Goal: Navigation & Orientation: Find specific page/section

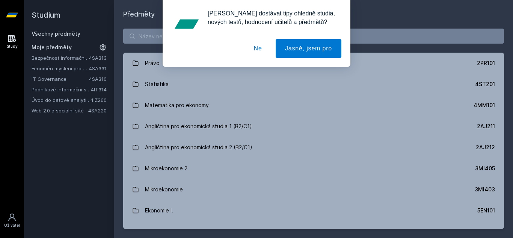
click at [262, 46] on button "Ne" at bounding box center [257, 48] width 27 height 19
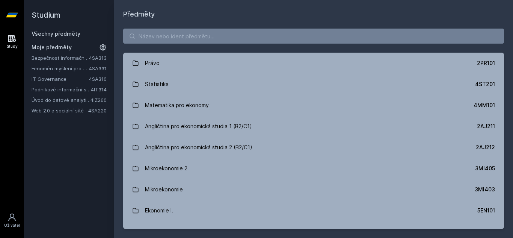
click at [59, 80] on link "IT Governance" at bounding box center [60, 79] width 57 height 8
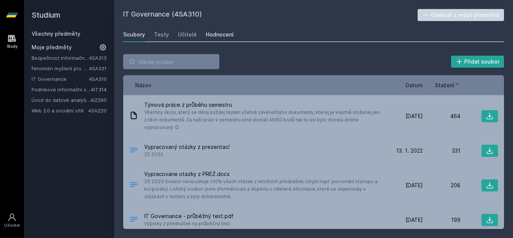
click at [206, 34] on div "Hodnocení" at bounding box center [220, 35] width 28 height 8
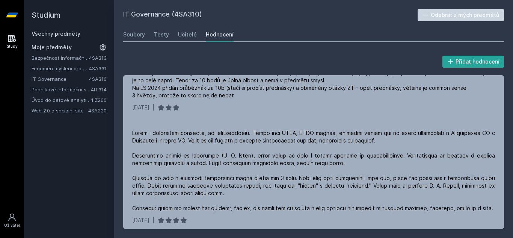
scroll to position [199, 0]
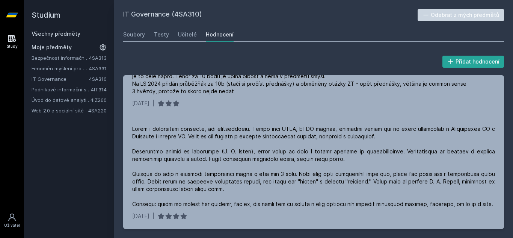
click at [81, 56] on link "Bezpečnost informačních systémů" at bounding box center [60, 58] width 57 height 8
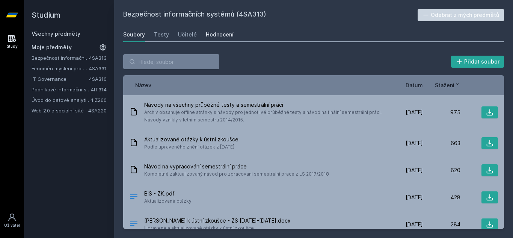
click at [206, 37] on div "Hodnocení" at bounding box center [220, 35] width 28 height 8
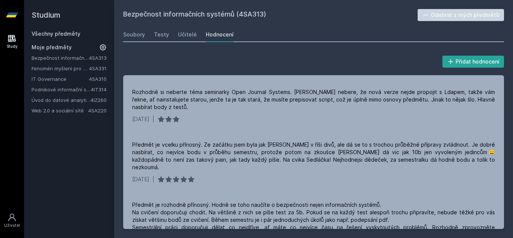
scroll to position [373, 0]
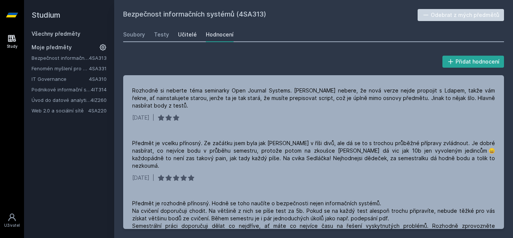
click at [191, 34] on div "Učitelé" at bounding box center [187, 35] width 19 height 8
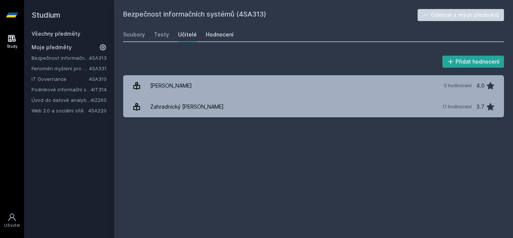
click at [209, 36] on div "Hodnocení" at bounding box center [220, 35] width 28 height 8
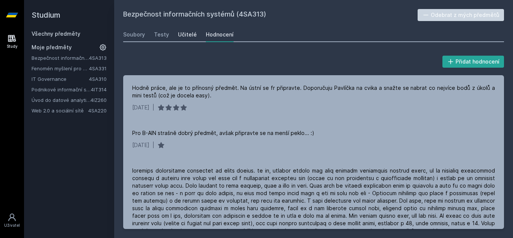
click at [180, 33] on div "Učitelé" at bounding box center [187, 35] width 19 height 8
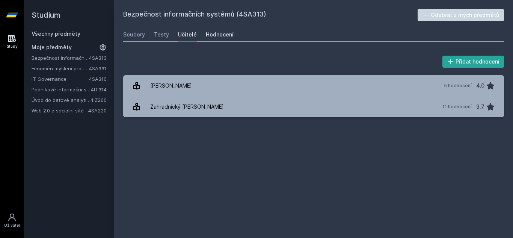
click at [209, 33] on div "Hodnocení" at bounding box center [220, 35] width 28 height 8
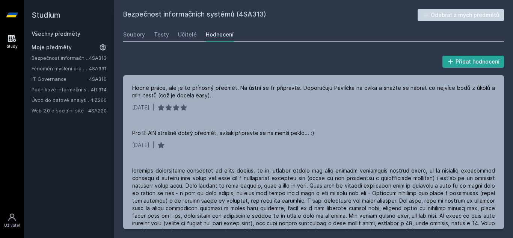
click at [69, 102] on link "Úvod do datové analytiky" at bounding box center [61, 100] width 59 height 8
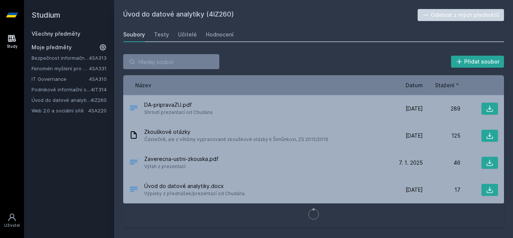
click at [230, 35] on div "Soubory Testy Učitelé Hodnocení" at bounding box center [313, 34] width 381 height 15
click at [225, 35] on div "Hodnocení" at bounding box center [220, 35] width 28 height 8
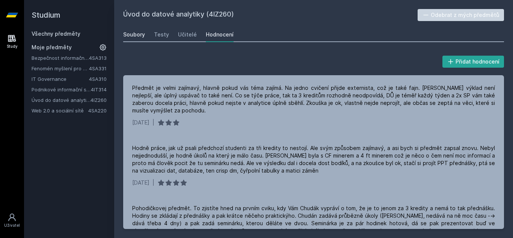
click at [136, 35] on div "Soubory" at bounding box center [134, 35] width 22 height 8
